Goal: Download file/media

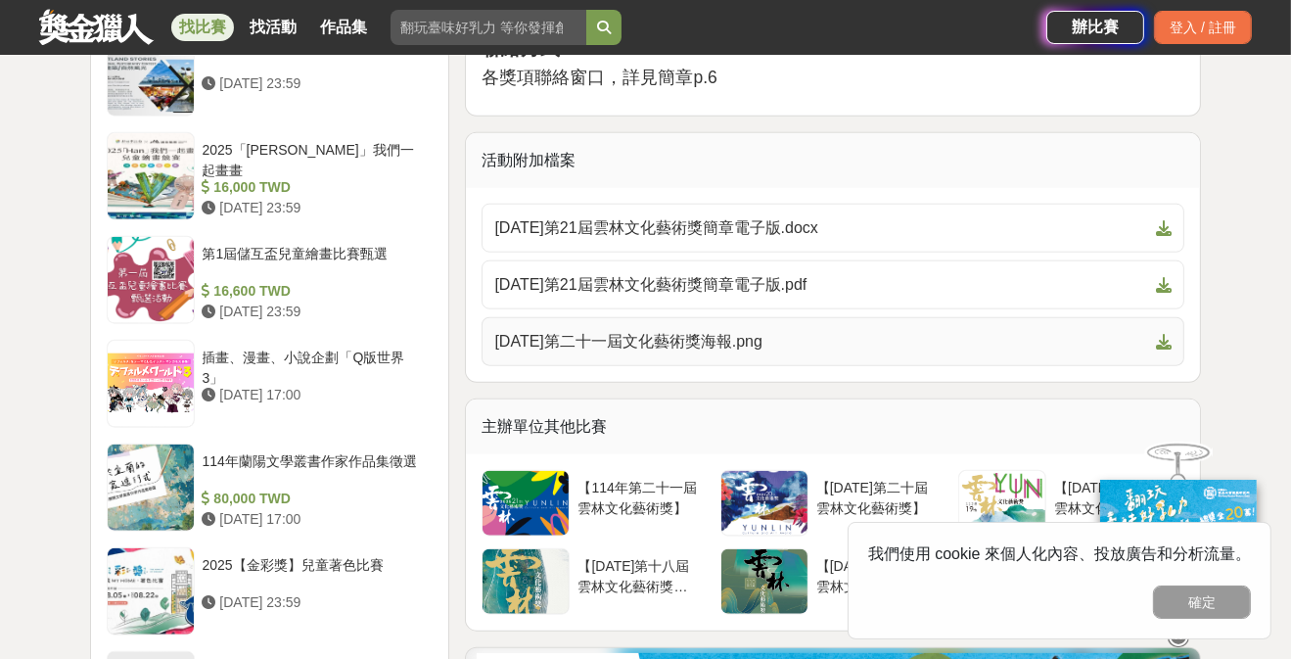
scroll to position [2153, 0]
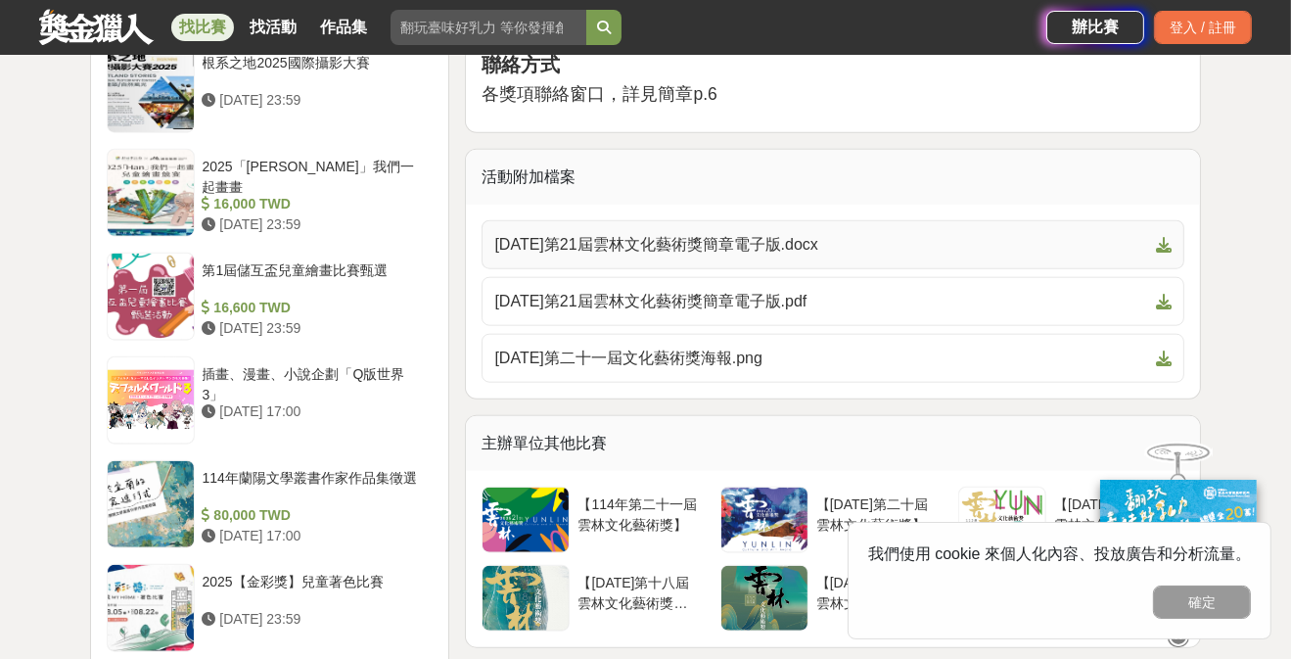
click at [721, 248] on span "114年第21屆雲林文化藝術獎簡章電子版.docx" at bounding box center [821, 244] width 654 height 23
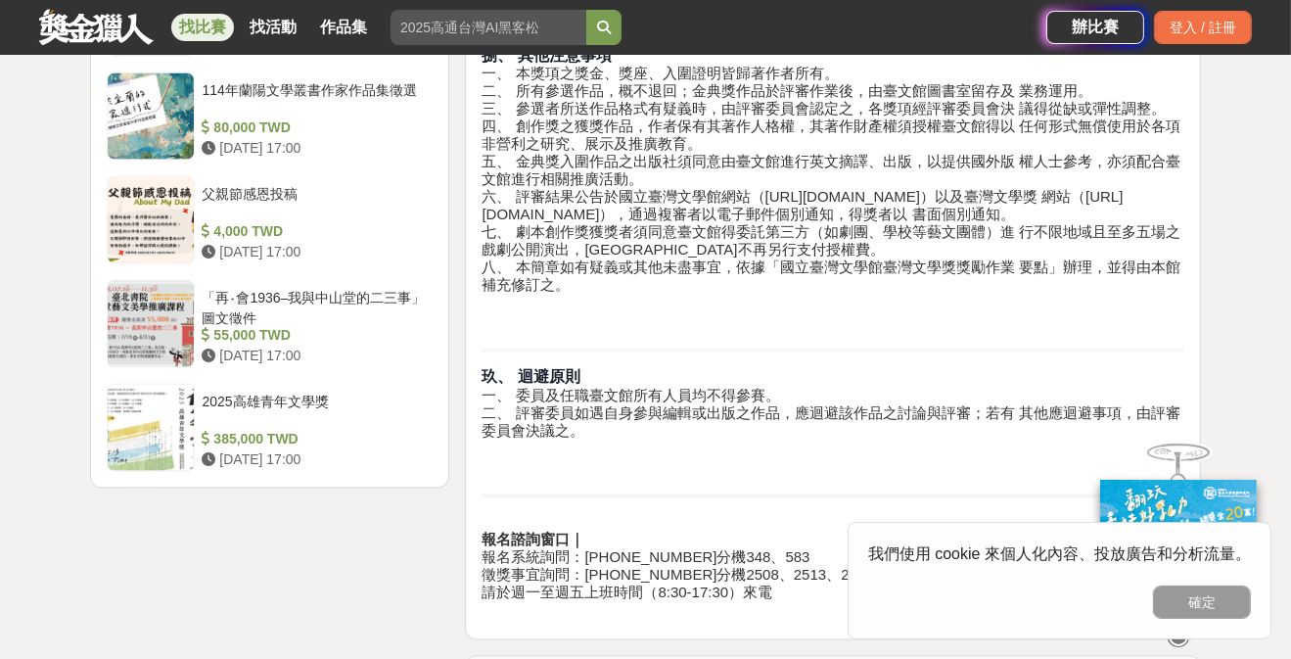
scroll to position [3229, 0]
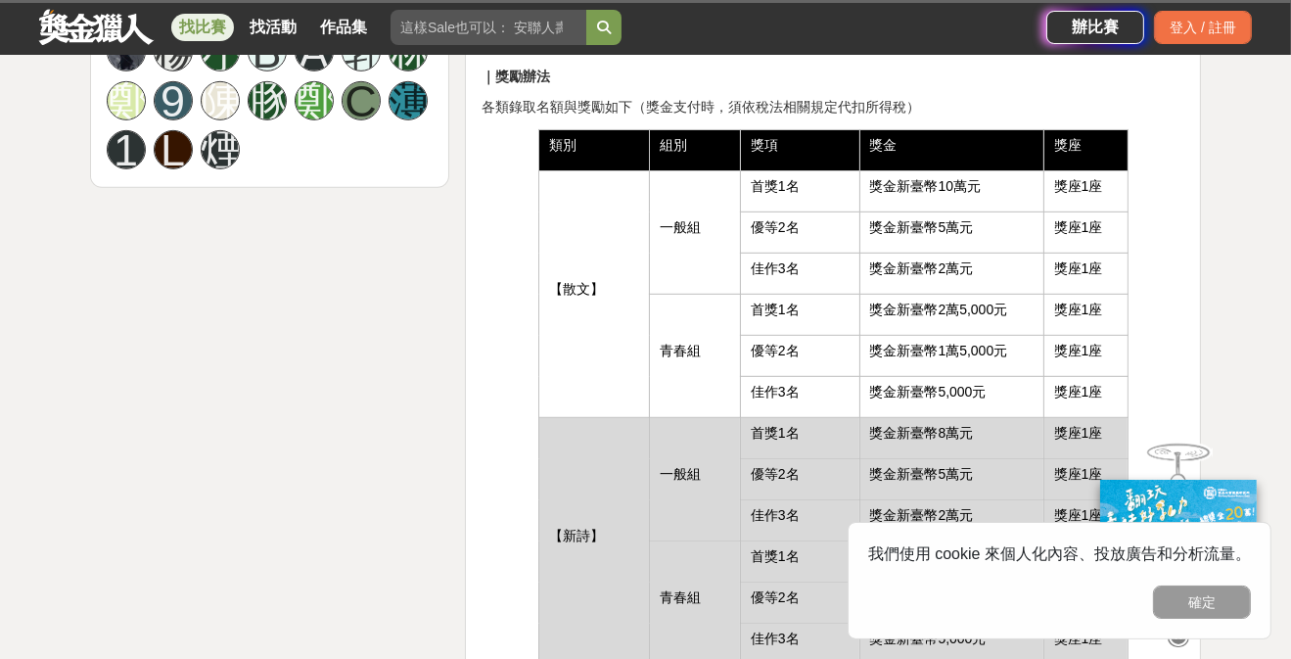
scroll to position [1174, 0]
